Goal: Find specific page/section: Find specific page/section

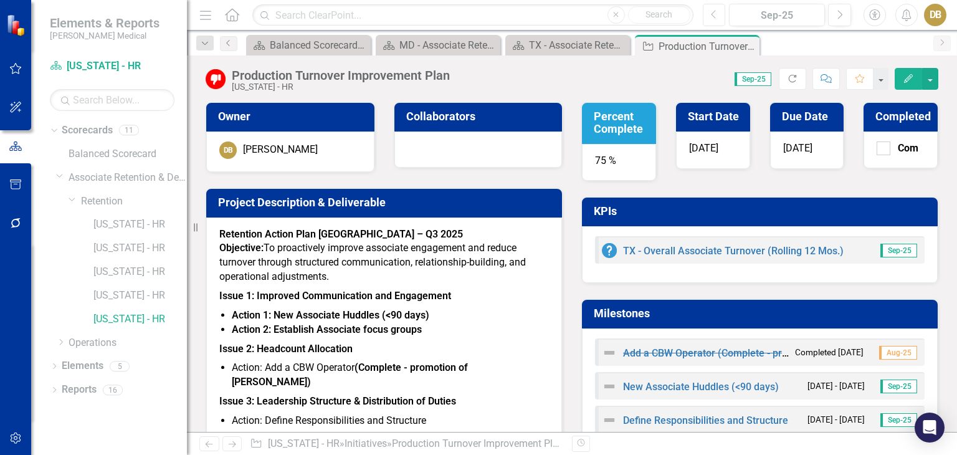
click at [710, 9] on button "Previous" at bounding box center [714, 15] width 23 height 22
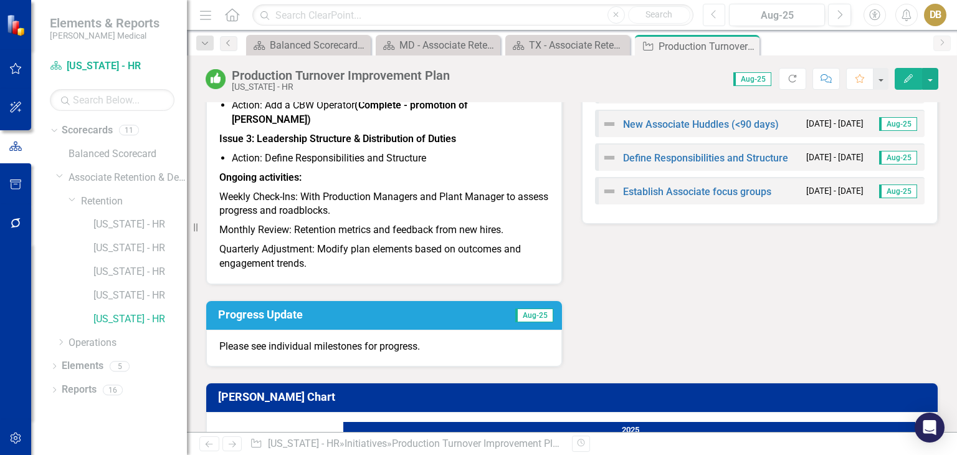
scroll to position [30, 0]
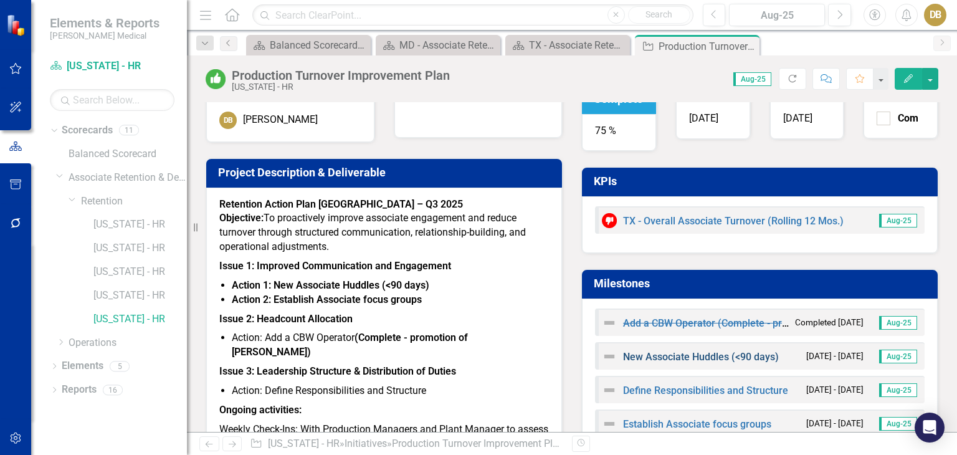
click at [650, 355] on link "New Associate Huddles (<90 days)" at bounding box center [701, 357] width 156 height 12
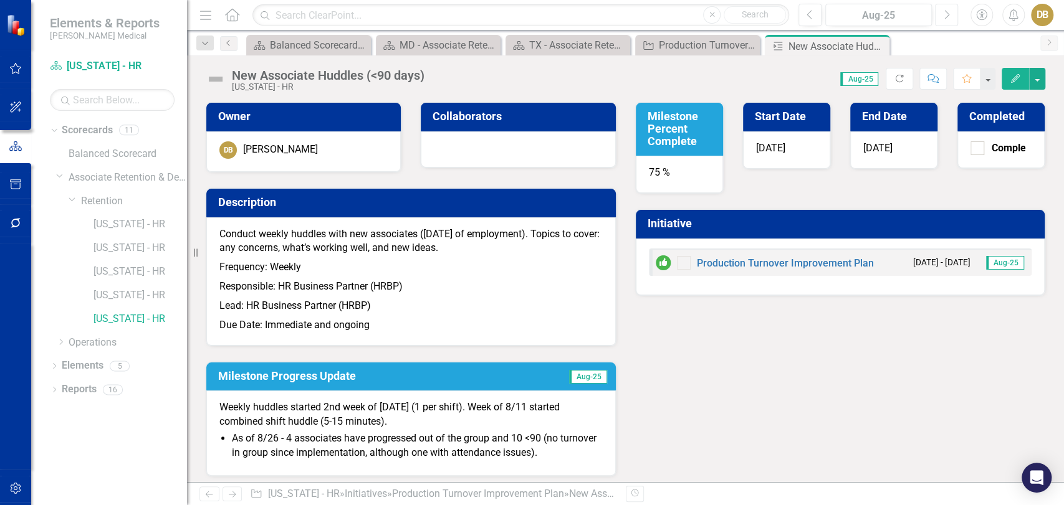
click at [947, 10] on icon "Next" at bounding box center [946, 14] width 7 height 11
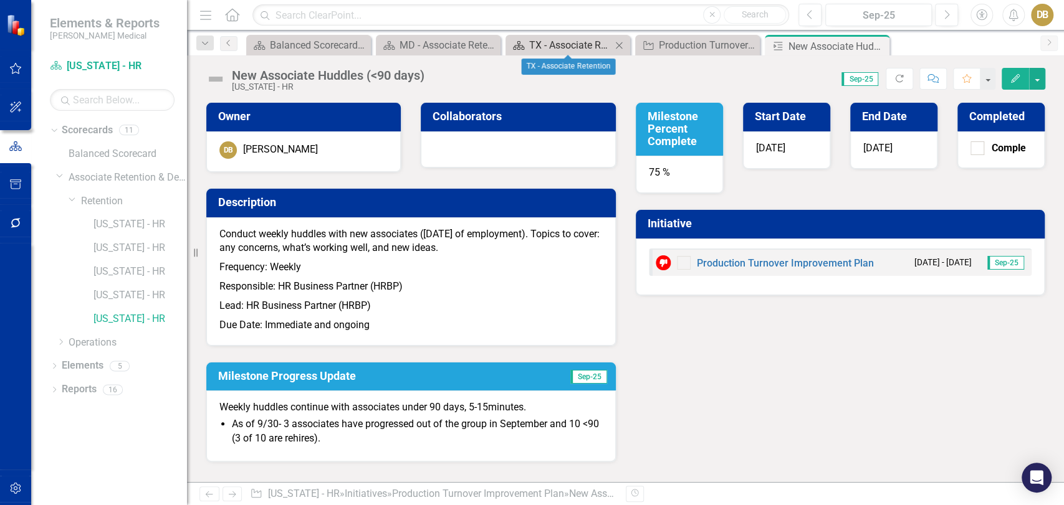
click at [543, 48] on div "TX - Associate Retention" at bounding box center [570, 45] width 82 height 16
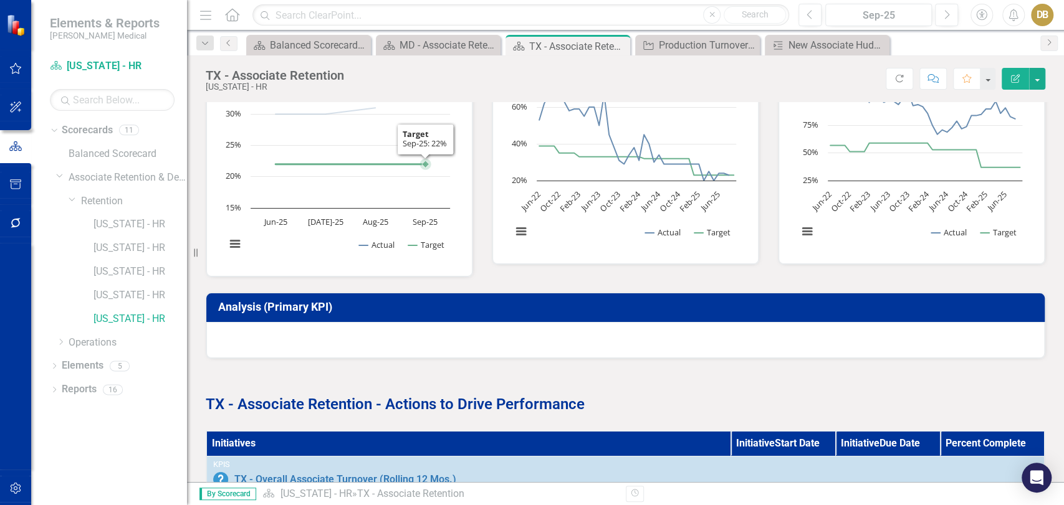
scroll to position [487, 0]
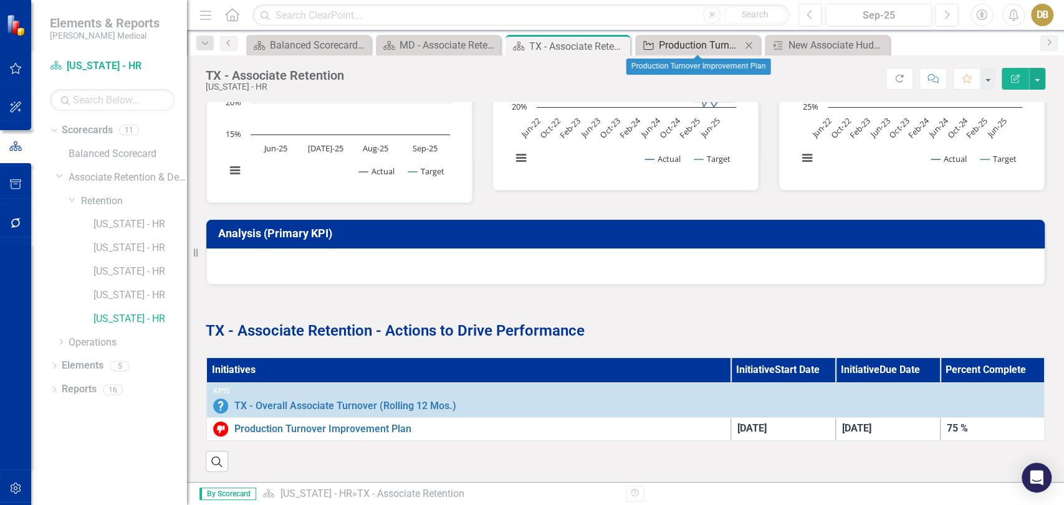
click at [682, 45] on div "Production Turnover Improvement Plan" at bounding box center [700, 45] width 82 height 16
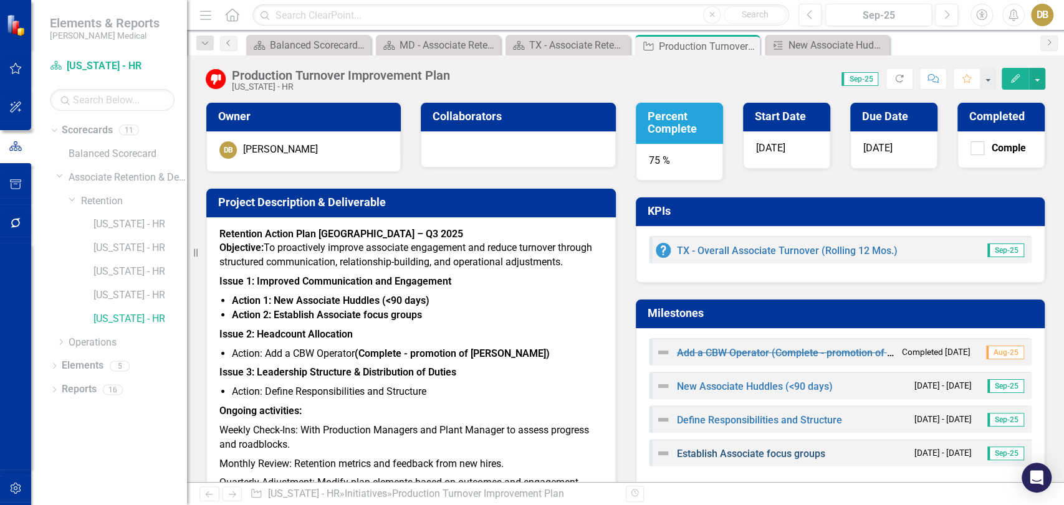
click at [697, 451] on link "Establish Associate focus groups" at bounding box center [751, 454] width 148 height 12
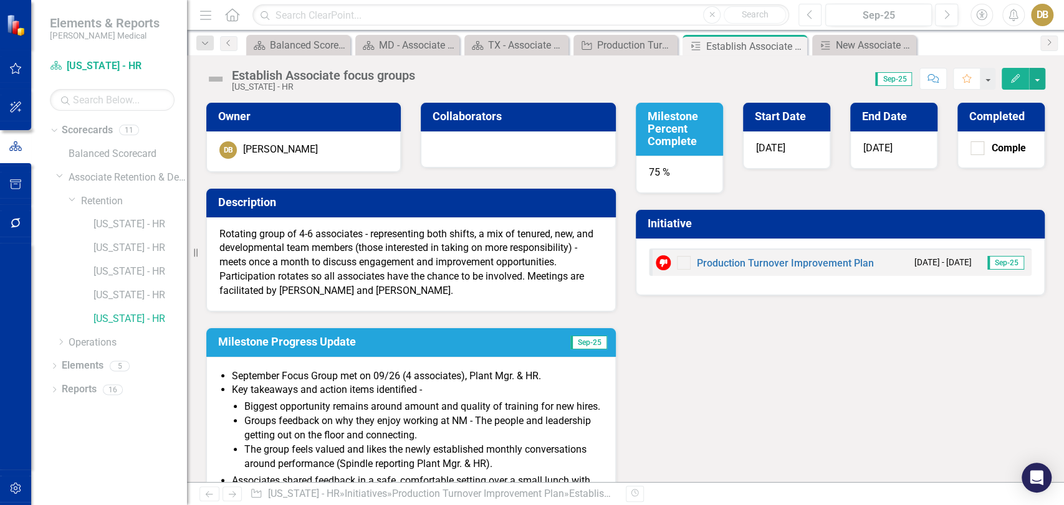
click at [808, 12] on icon "Previous" at bounding box center [809, 14] width 7 height 11
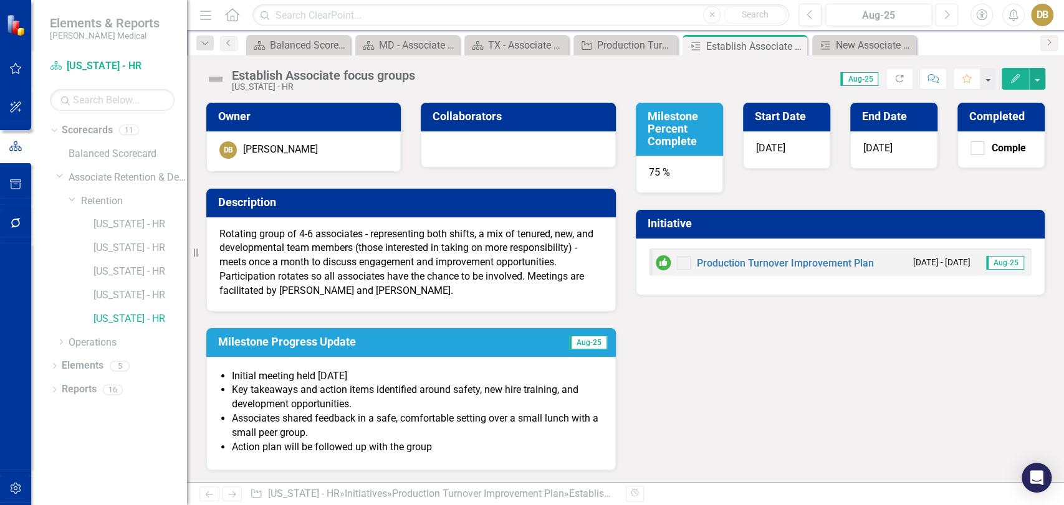
click at [951, 14] on button "Next" at bounding box center [946, 15] width 23 height 22
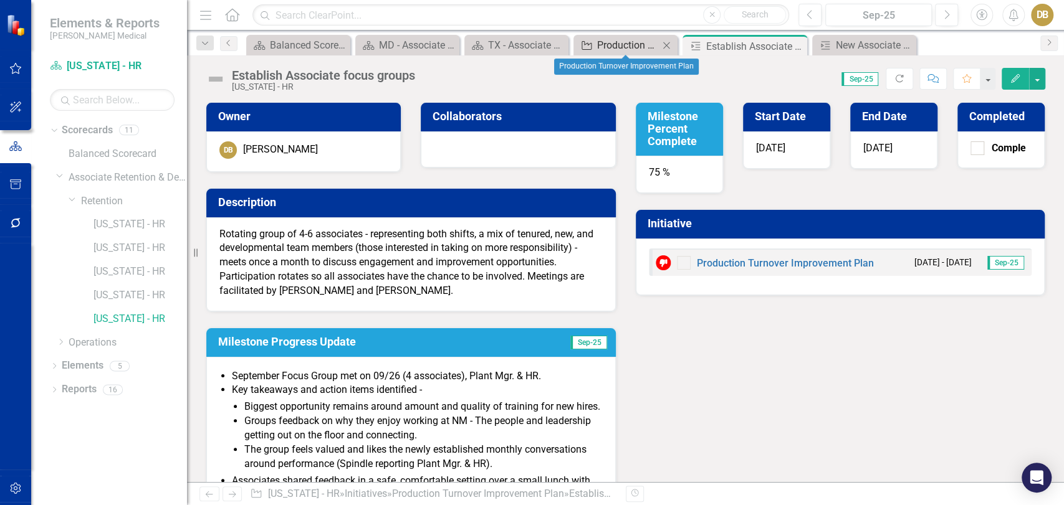
click at [618, 49] on div "Production Turnover Improvement Plan" at bounding box center [628, 45] width 62 height 16
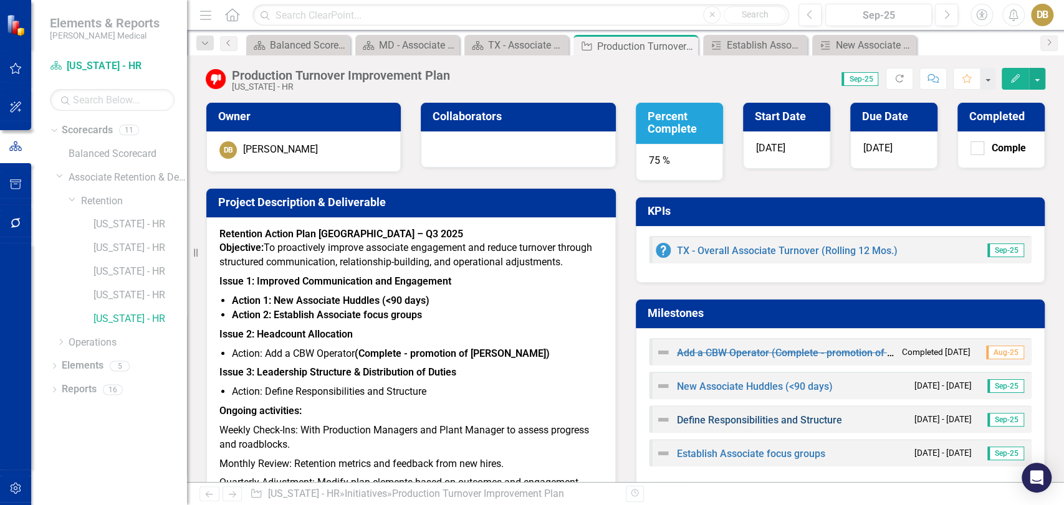
click at [714, 417] on link "Define Responsibilities and Structure" at bounding box center [759, 420] width 165 height 12
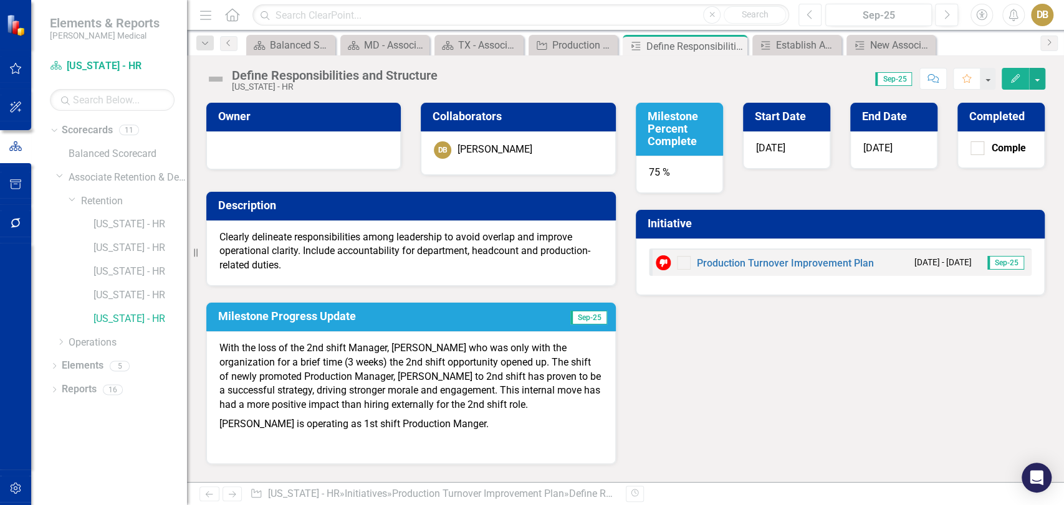
click at [813, 11] on icon "Previous" at bounding box center [809, 14] width 7 height 11
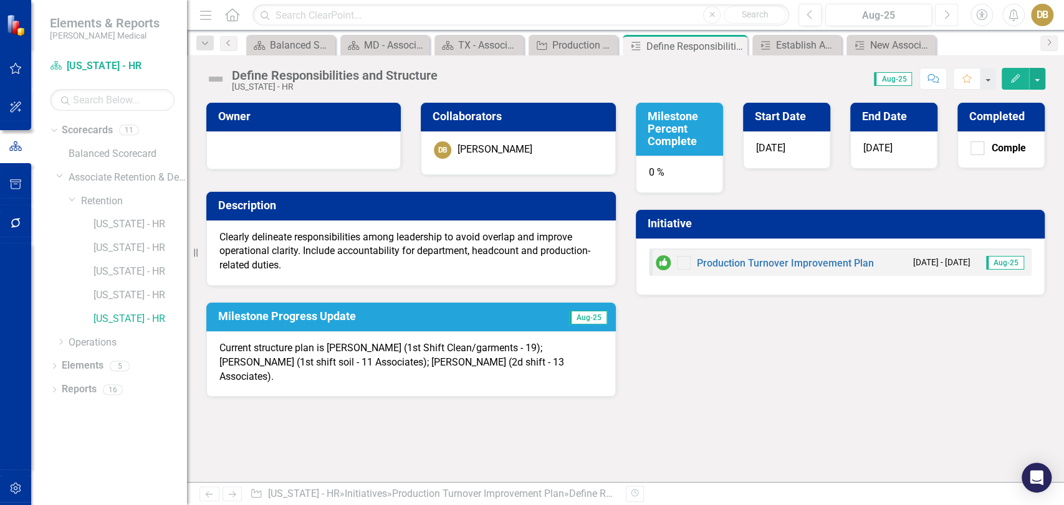
click at [947, 11] on icon "Next" at bounding box center [946, 14] width 7 height 11
